Goal: Use online tool/utility: Utilize a website feature to perform a specific function

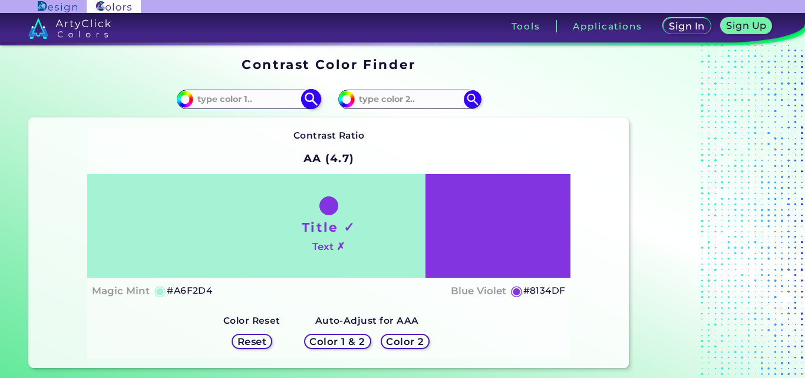
click at [267, 97] on input at bounding box center [248, 99] width 110 height 16
type input "t"
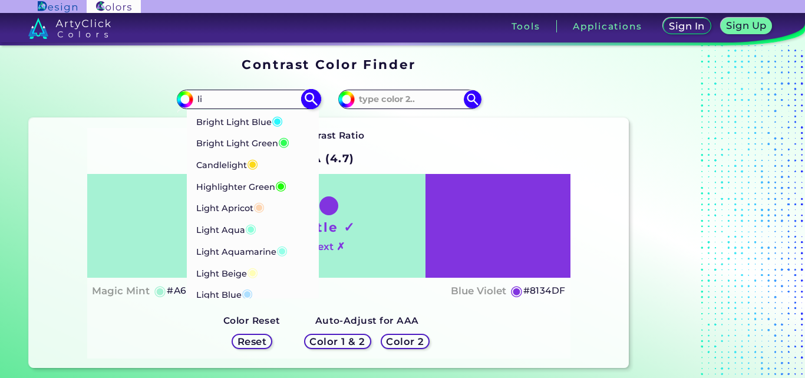
type input "l"
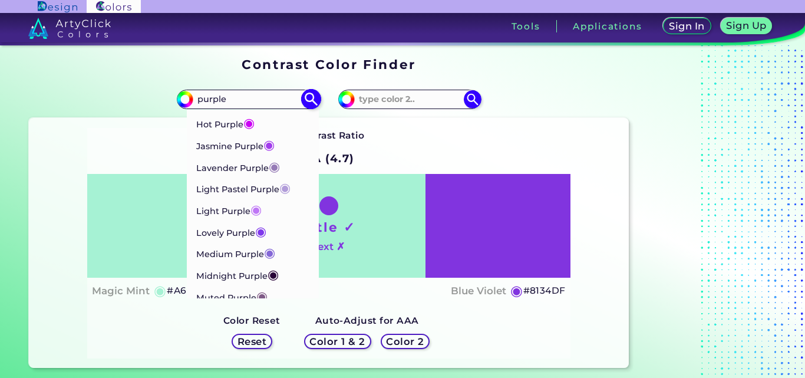
scroll to position [477, 0]
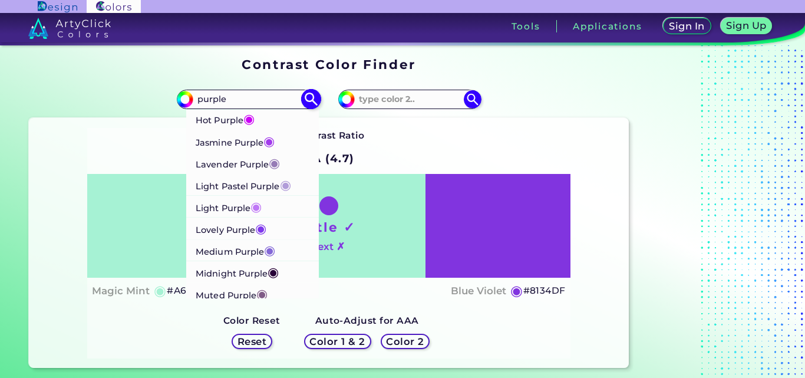
type input "purple"
click at [276, 210] on li "Light Purple ◉" at bounding box center [252, 206] width 133 height 22
type input "#bf77f6"
type input "#BF77F6"
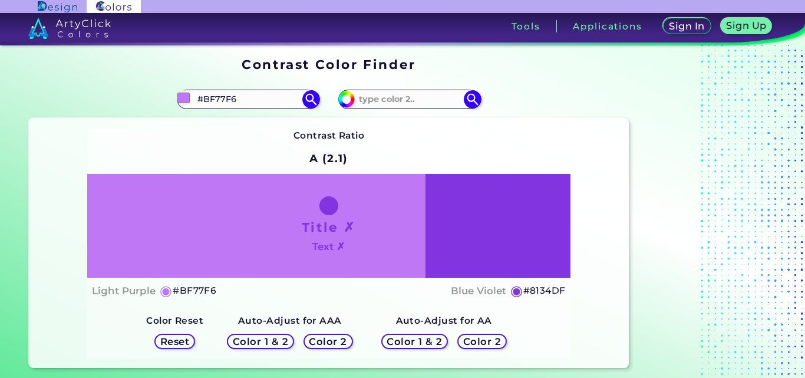
click at [275, 341] on h5 "Color 1 & 2" at bounding box center [261, 341] width 50 height 9
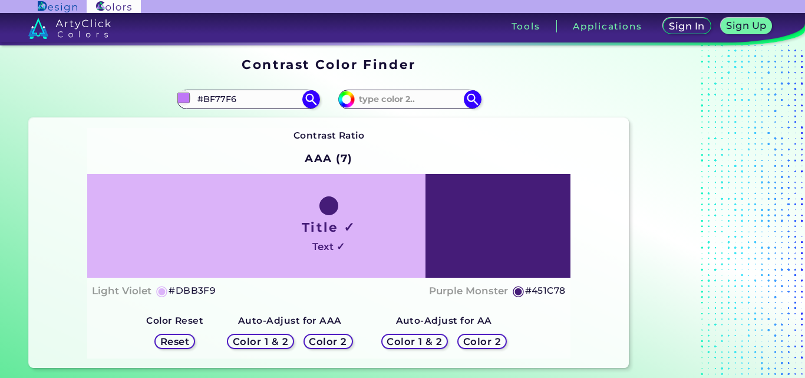
click at [275, 341] on h5 "Color 1 & 2" at bounding box center [261, 341] width 50 height 9
click at [414, 341] on h5 "Color 1 & 2" at bounding box center [415, 341] width 50 height 9
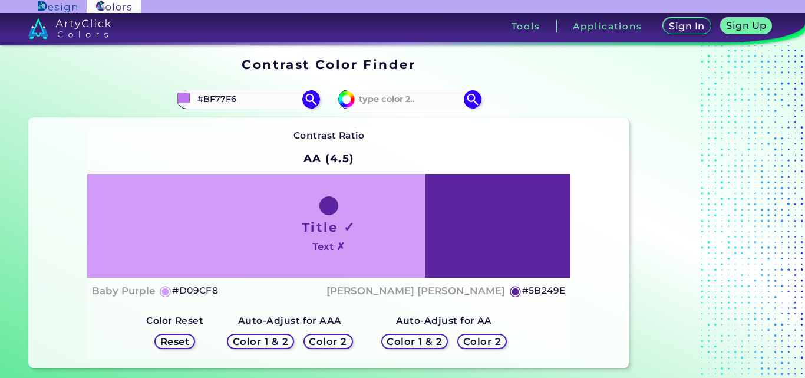
click at [273, 343] on h5 "Color 1 & 2" at bounding box center [261, 341] width 50 height 9
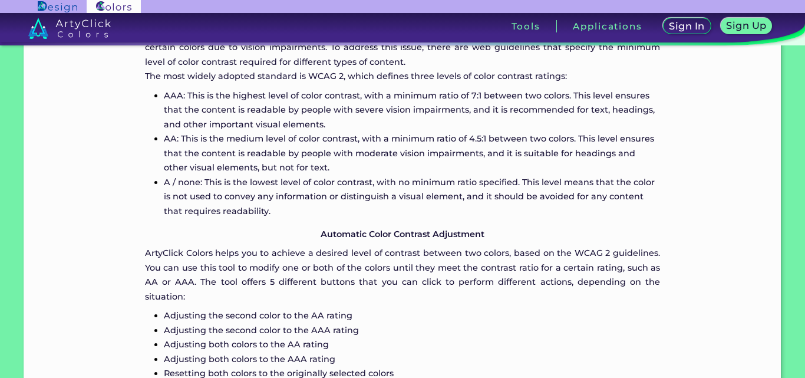
scroll to position [969, 0]
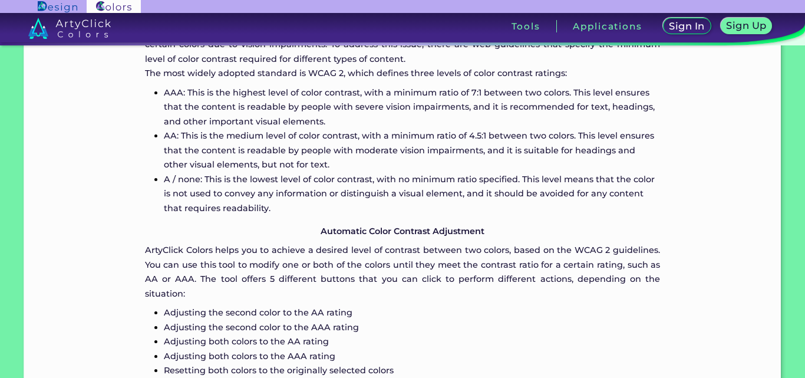
drag, startPoint x: 797, startPoint y: 282, endPoint x: 805, endPoint y: 282, distance: 7.7
click at [805, 282] on section "Contrast Color Finder Contrast Color Finder #bf77f6 #BF77F6 ArtyClick Purple ◉ …" at bounding box center [402, 211] width 805 height 333
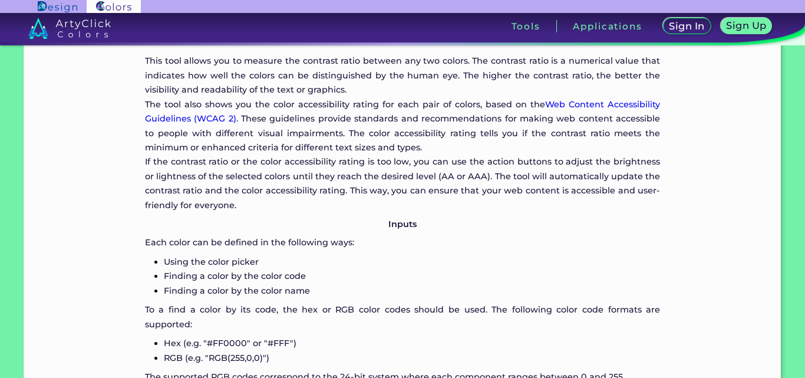
scroll to position [0, 0]
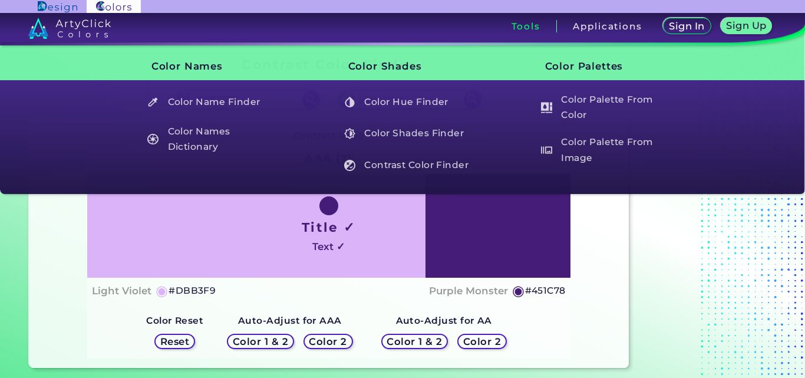
click at [524, 17] on div "Sign In Sign Up My Profile My Details Color Palettes Sign Out Tools Applications" at bounding box center [554, 30] width 502 height 35
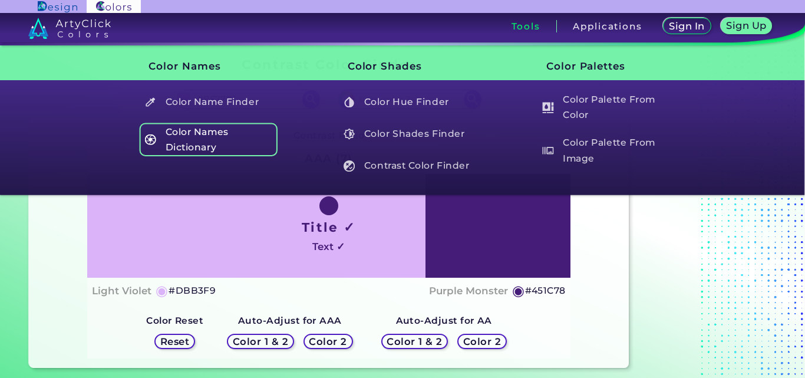
click at [210, 154] on h5 "Color Names Dictionary" at bounding box center [208, 140] width 139 height 34
